Goal: Task Accomplishment & Management: Use online tool/utility

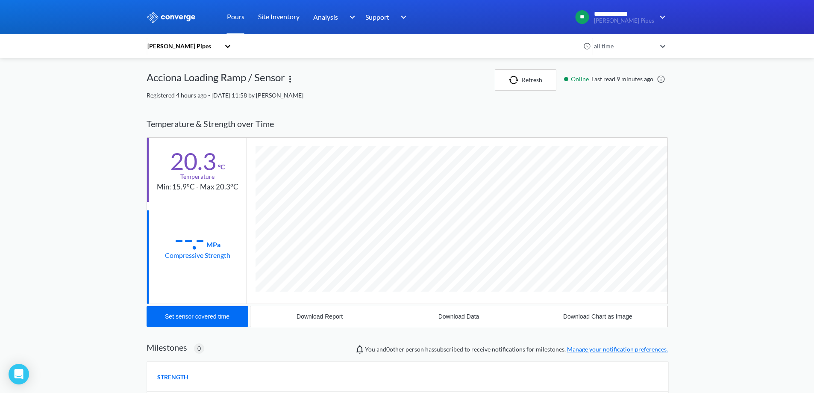
scroll to position [455, 521]
click at [213, 313] on div "Set sensor covered time" at bounding box center [197, 316] width 65 height 7
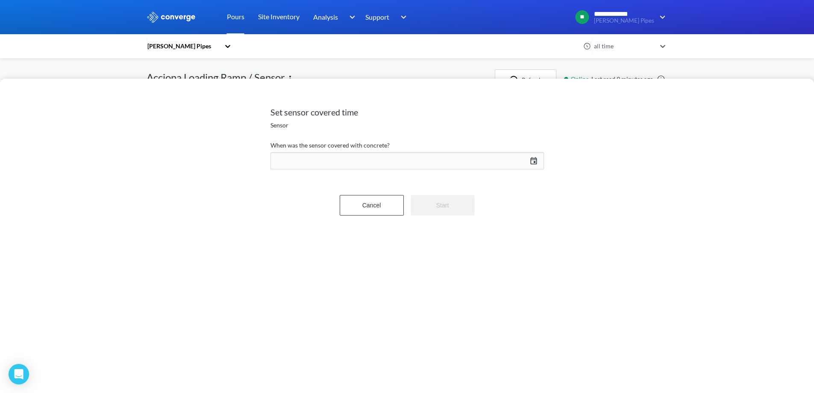
click at [531, 161] on div "[DATE] Press the down arrow key to interact with the calendar and select a date…" at bounding box center [406, 160] width 273 height 21
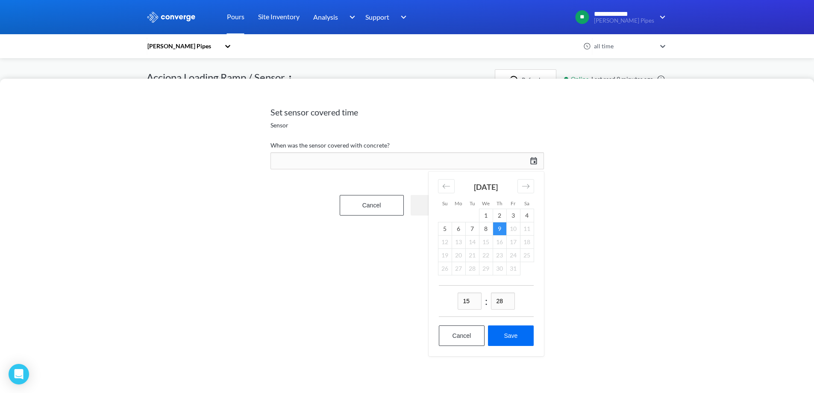
click at [473, 302] on input "15" at bounding box center [469, 300] width 24 height 17
type input "13"
type input "58"
click at [516, 340] on button "Save" at bounding box center [510, 335] width 45 height 21
type input "13:58[DATE]"
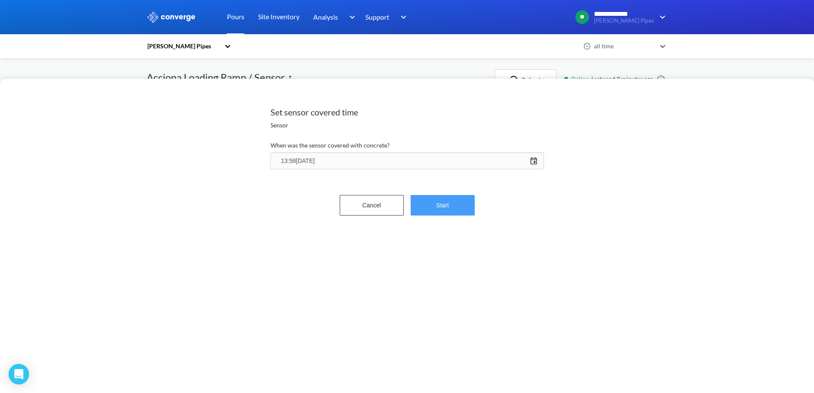
click at [452, 209] on button "Start" at bounding box center [443, 205] width 64 height 21
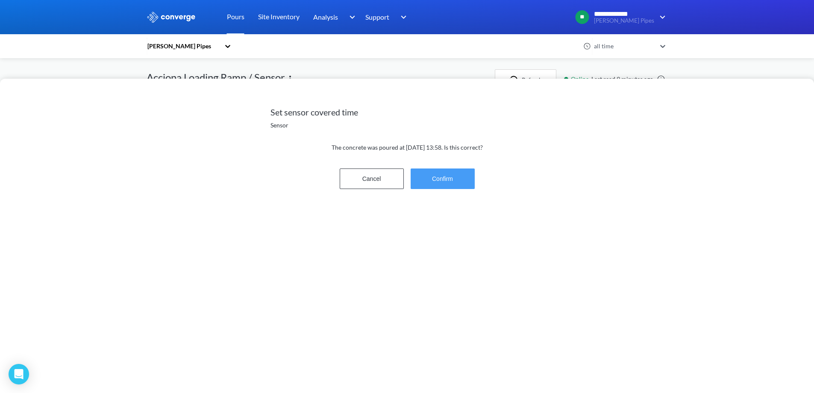
click at [446, 179] on button "Confirm" at bounding box center [443, 178] width 64 height 21
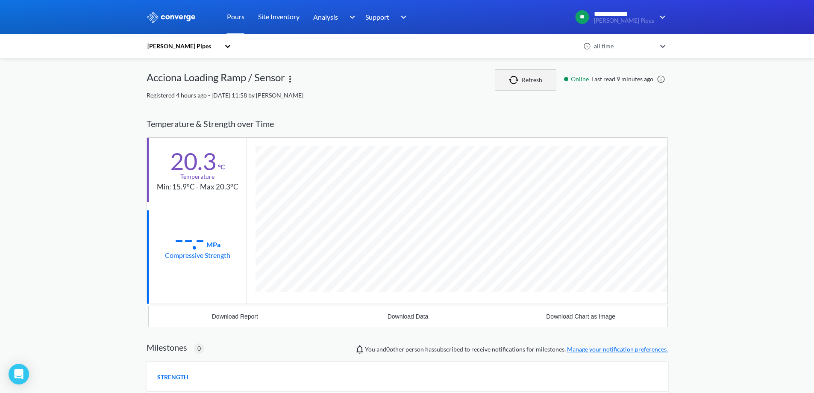
click at [527, 76] on button "Refresh" at bounding box center [526, 79] width 62 height 21
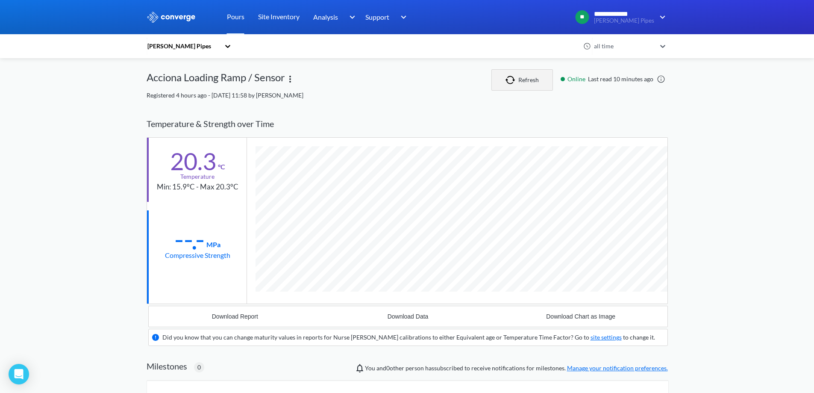
scroll to position [535, 521]
